Goal: Task Accomplishment & Management: Manage account settings

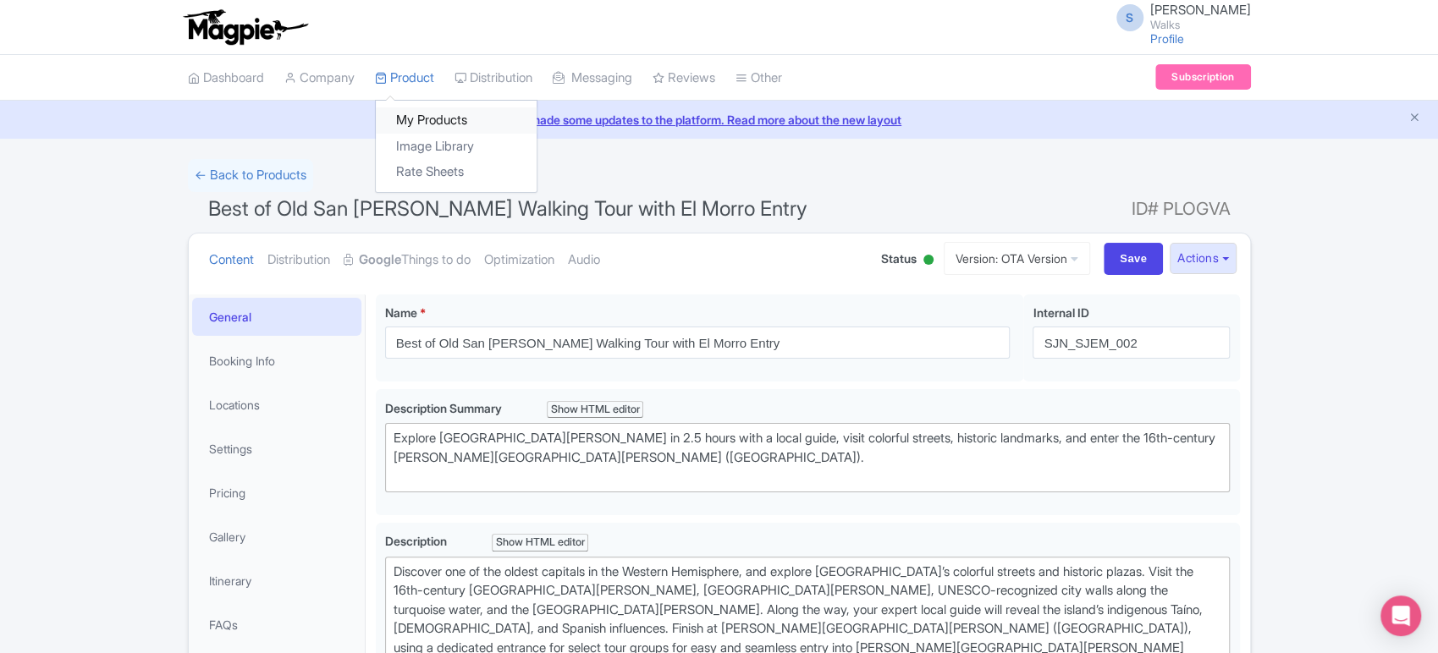
click at [426, 117] on link "My Products" at bounding box center [456, 120] width 161 height 26
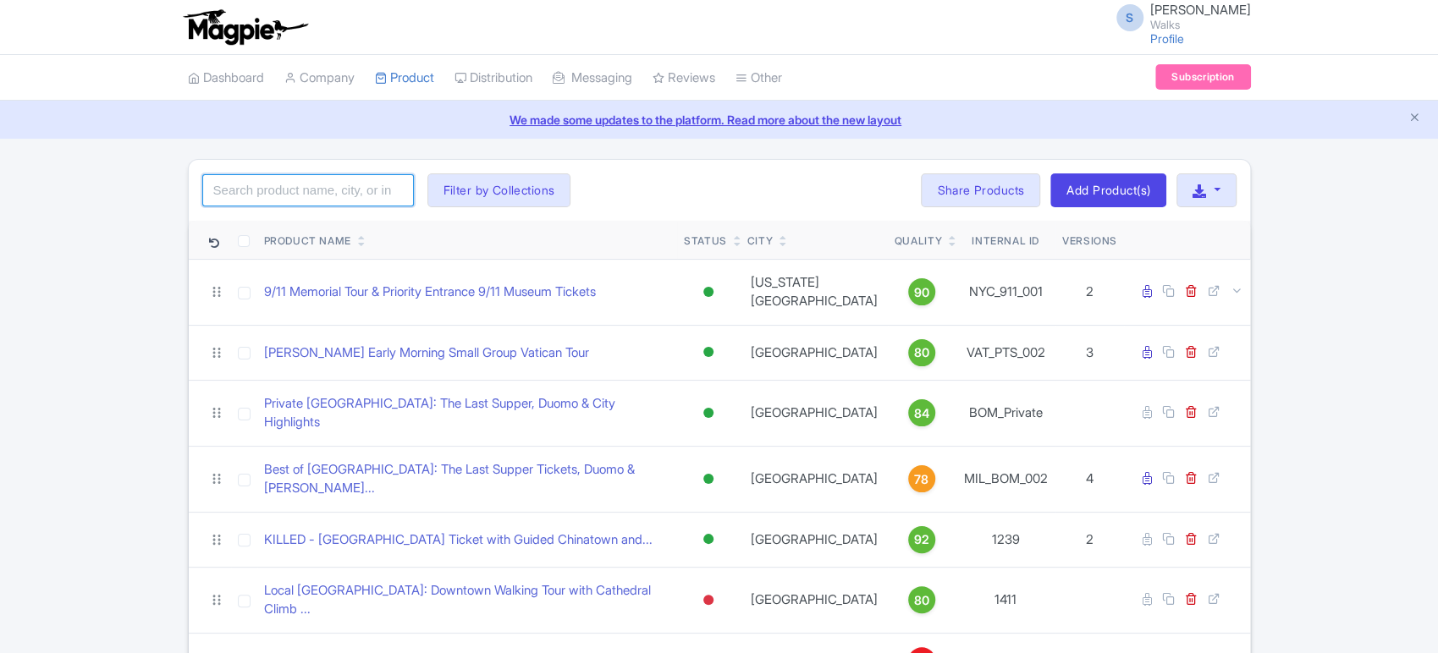
drag, startPoint x: 0, startPoint y: 0, endPoint x: 300, endPoint y: 187, distance: 353.1
click at [300, 187] on input "search" at bounding box center [308, 190] width 212 height 32
type input "milan"
click button "Search" at bounding box center [0, 0] width 0 height 0
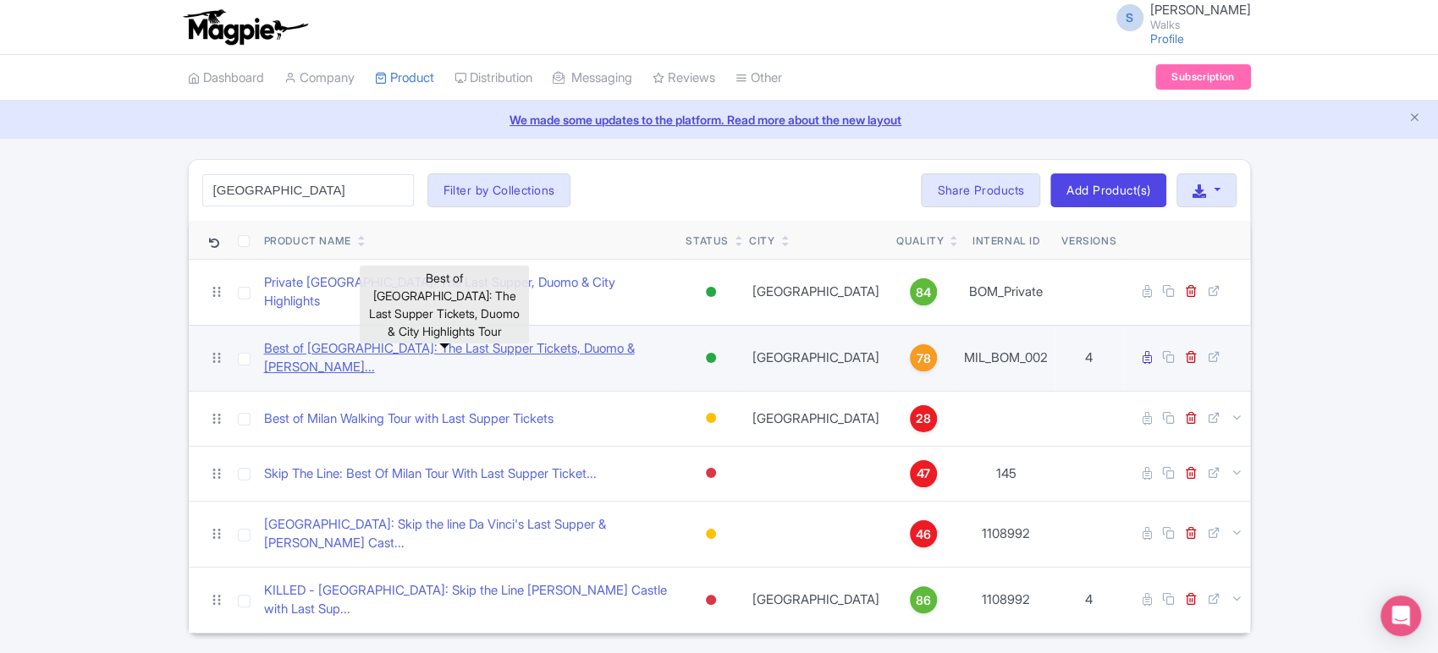
click at [379, 342] on link "Best of Milan: The Last Supper Tickets, Duomo & City High..." at bounding box center [468, 358] width 409 height 38
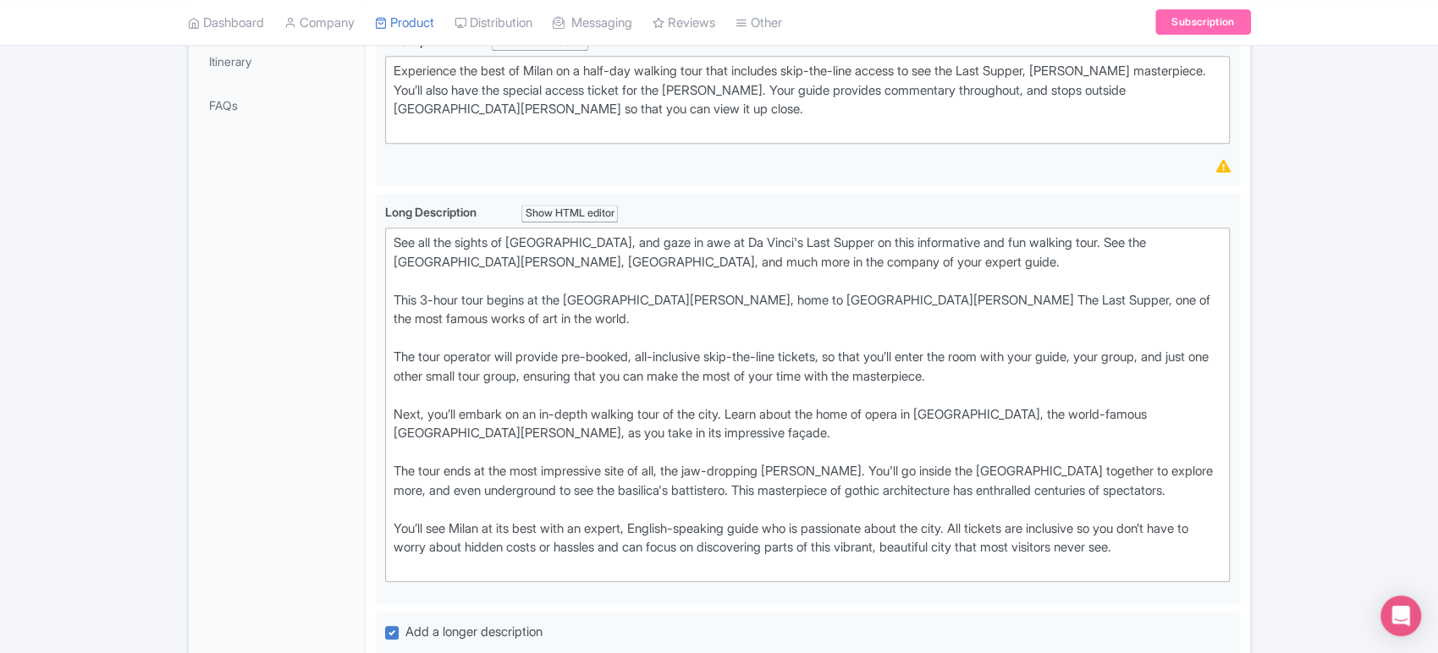
scroll to position [532, 0]
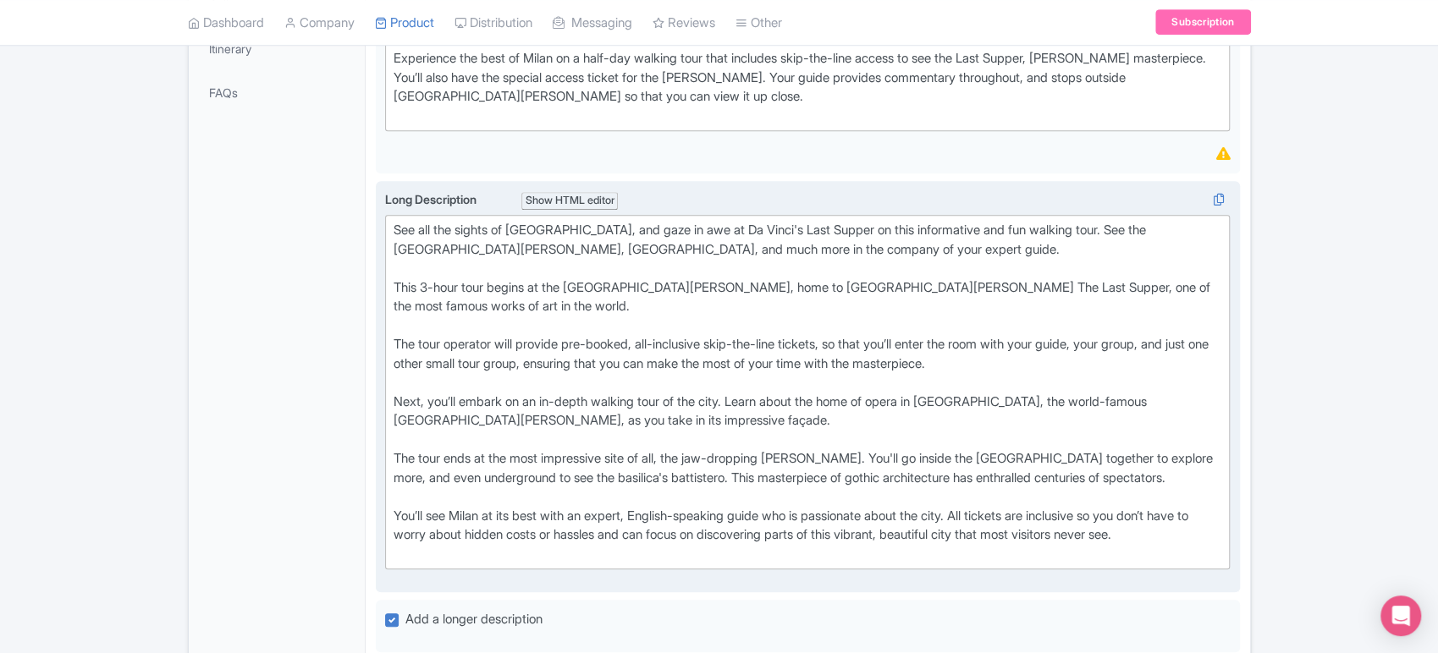
click at [641, 475] on div "See all the sights of [GEOGRAPHIC_DATA], and gaze in awe at Da Vinci's Last Sup…" at bounding box center [807, 392] width 828 height 343
type trix-editor "<lor>Ips dol sit ametco ad Elits, doe temp in utl et Do Magna'a Enim Admini ve …"
click at [641, 475] on div "See all the sights of [GEOGRAPHIC_DATA], and gaze in awe at Da Vinci's Last Sup…" at bounding box center [807, 392] width 828 height 343
copy div "battistero"
